Goal: Find specific page/section: Find specific page/section

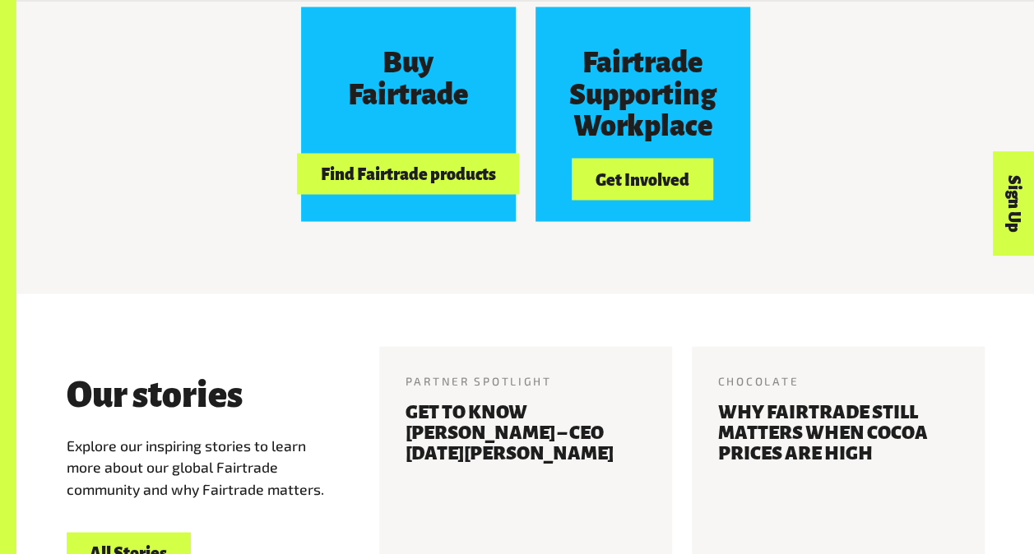
scroll to position [1487, 0]
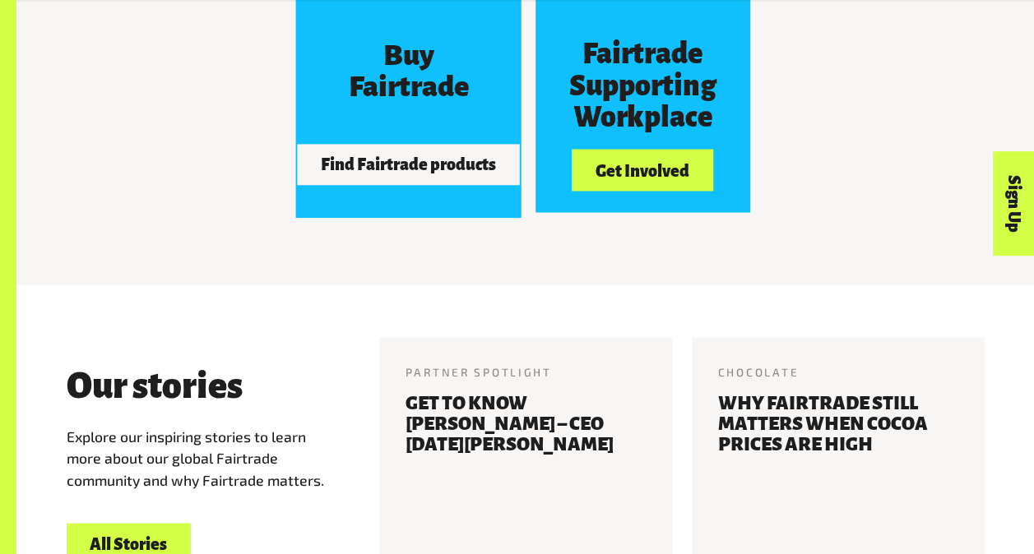
click at [437, 175] on button "Find Fairtrade products" at bounding box center [408, 163] width 222 height 41
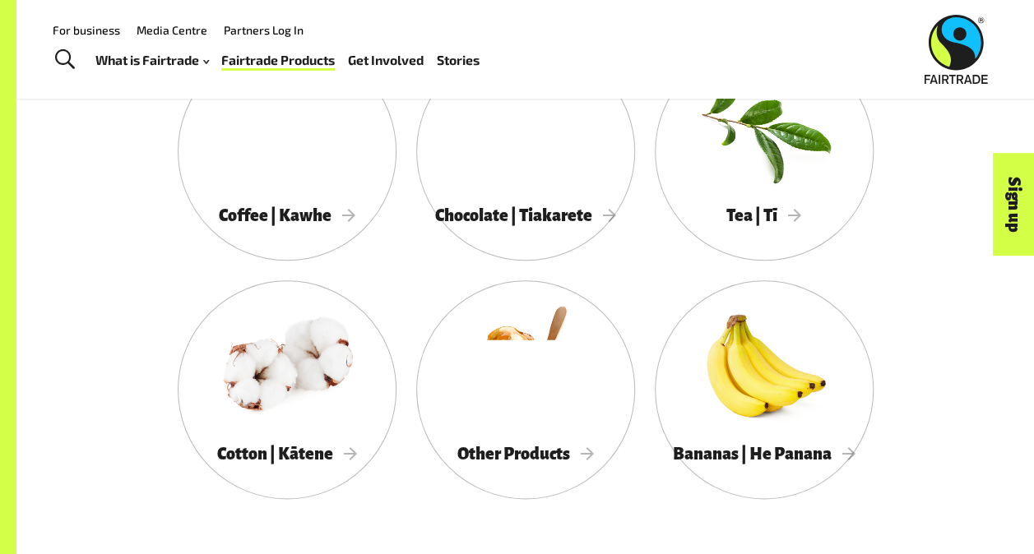
scroll to position [874, 0]
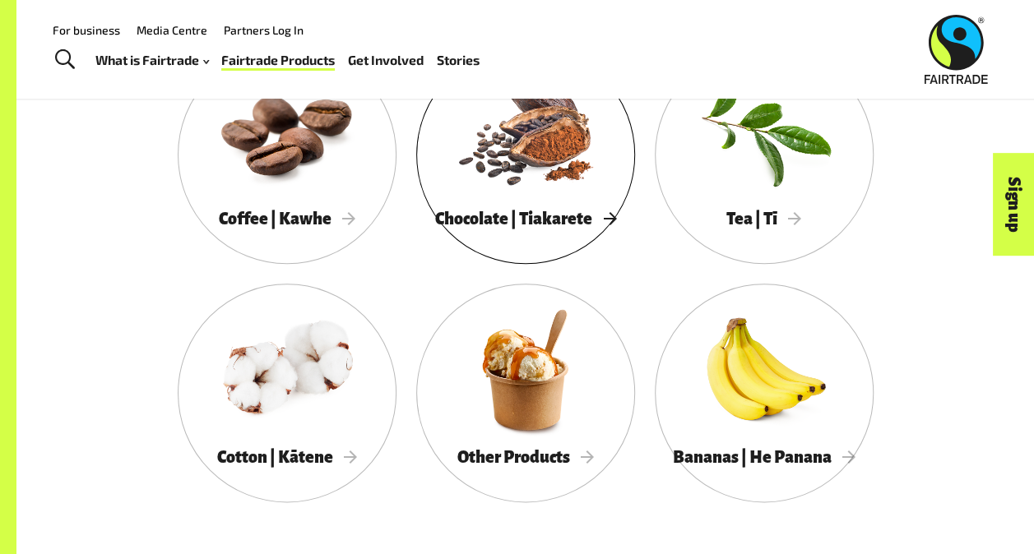
click at [533, 221] on span "Chocolate | Tiakarete" at bounding box center [525, 219] width 181 height 18
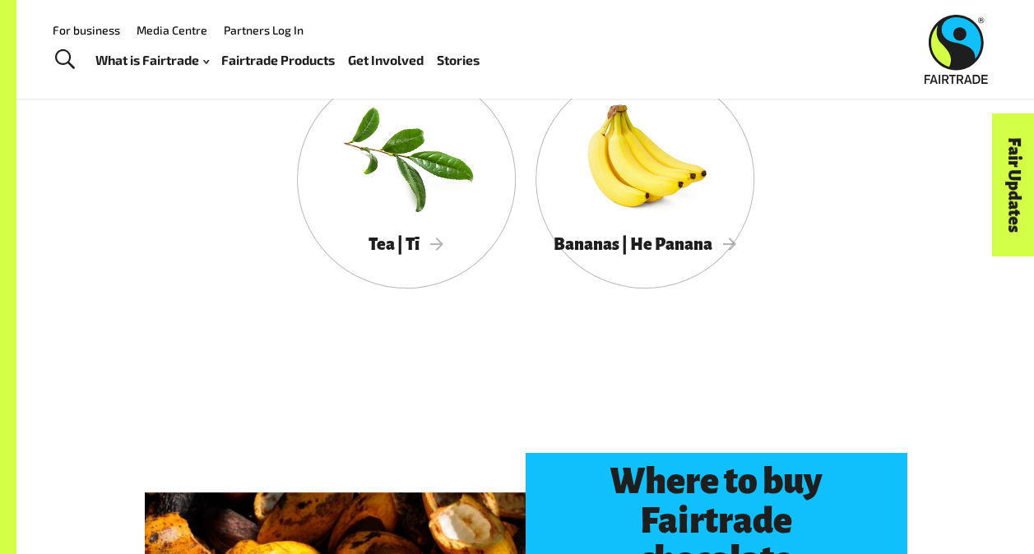
scroll to position [3111, 0]
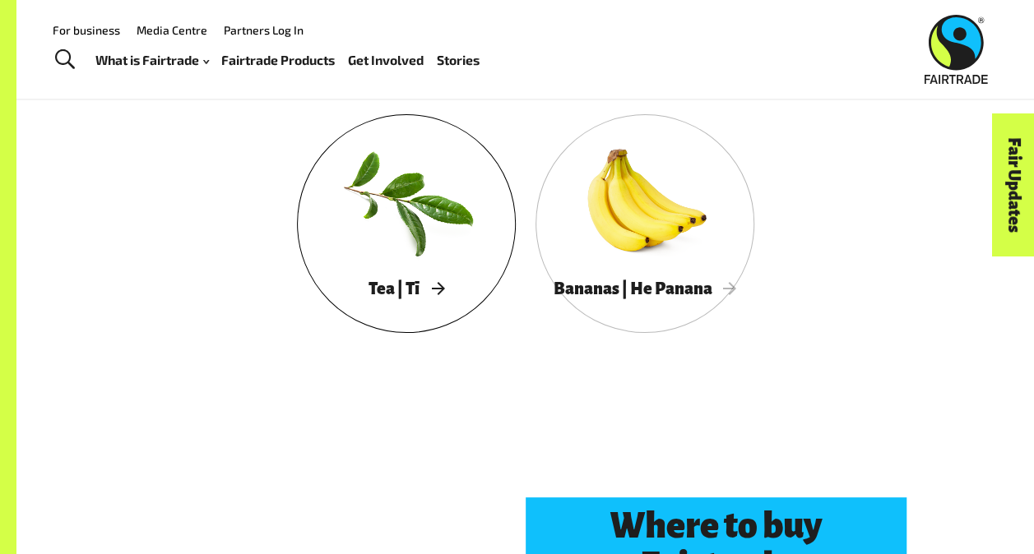
click at [423, 242] on div at bounding box center [406, 201] width 219 height 142
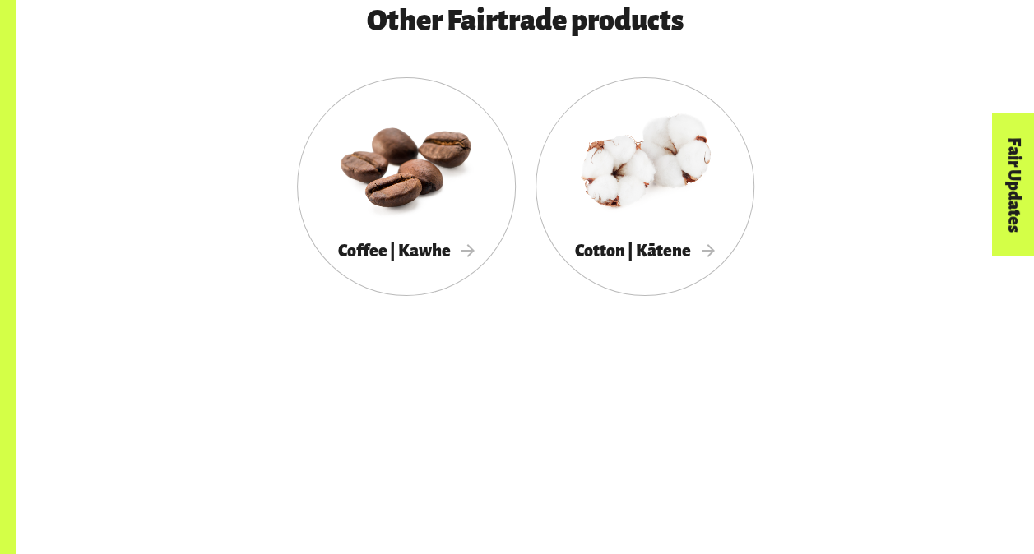
scroll to position [2833, 0]
